Goal: Task Accomplishment & Management: Use online tool/utility

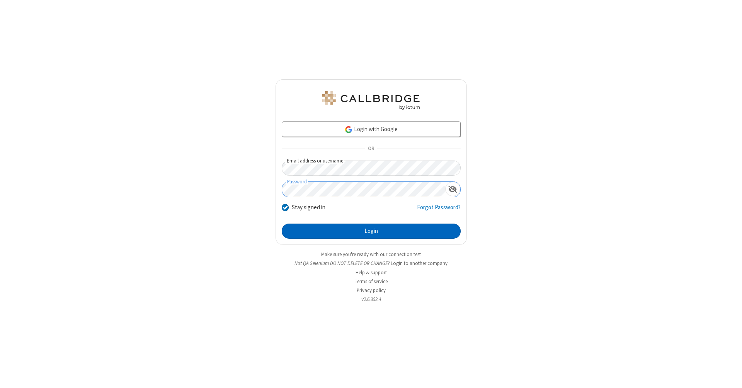
click at [371, 231] on button "Login" at bounding box center [371, 231] width 179 height 15
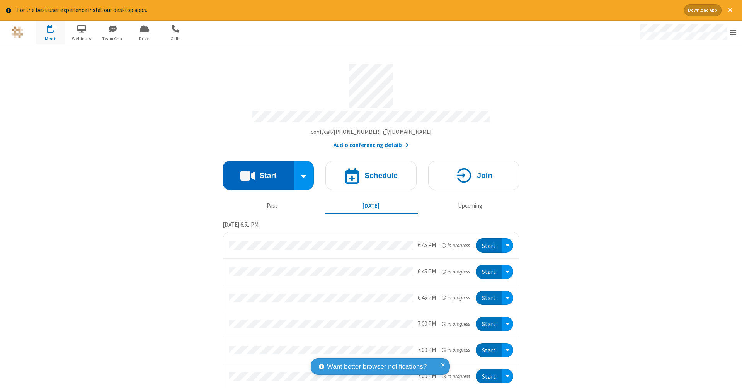
click at [255, 171] on button "Start" at bounding box center [259, 175] width 72 height 29
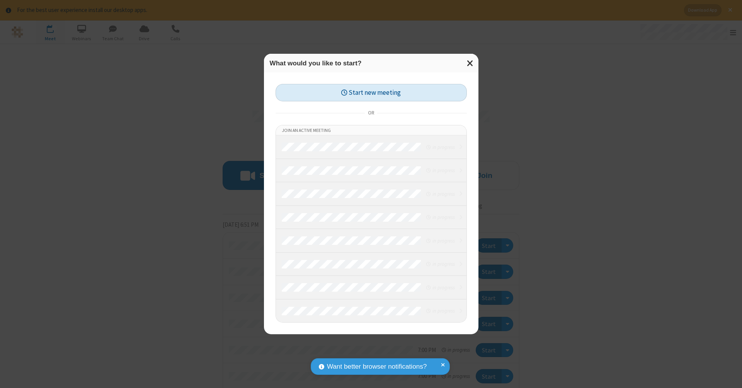
click at [371, 92] on button "Start new meeting" at bounding box center [371, 92] width 191 height 17
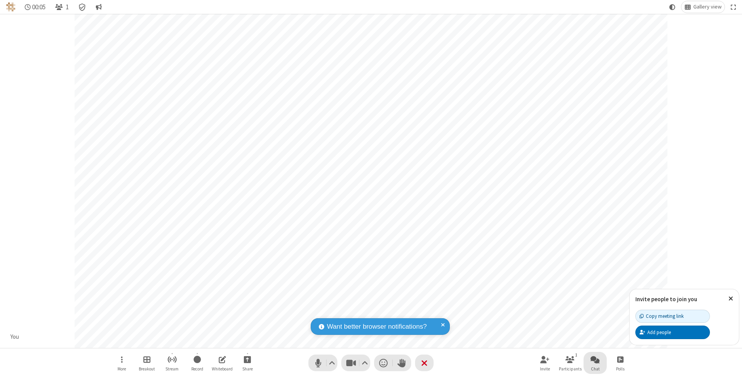
click at [595, 359] on span "Open chat" at bounding box center [595, 360] width 9 height 10
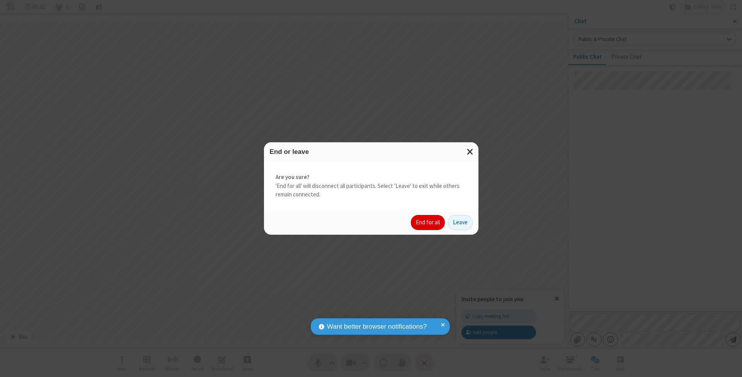
click at [428, 222] on button "End for all" at bounding box center [428, 222] width 34 height 15
